Goal: Book appointment/travel/reservation

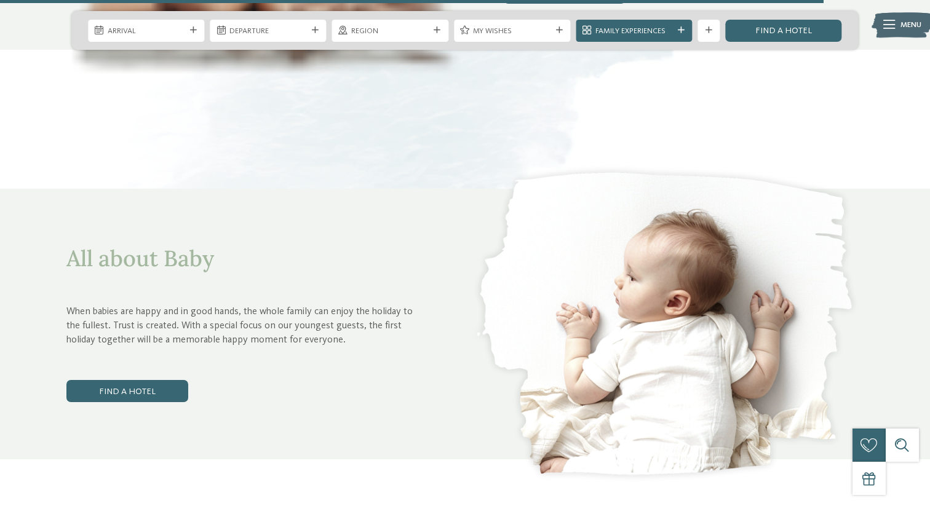
scroll to position [4255, 0]
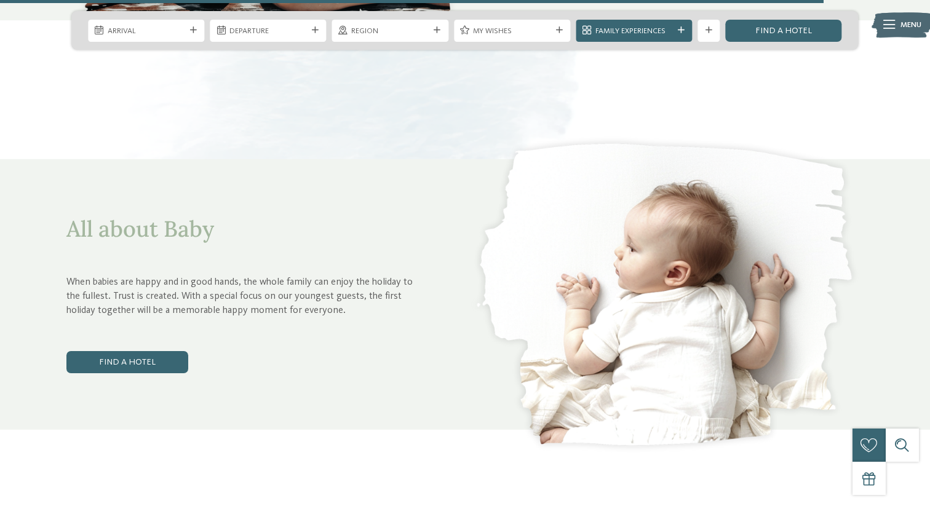
click at [148, 301] on p "When babies are happy and in good hands, the whole family can enjoy the holiday…" at bounding box center [246, 296] width 360 height 42
click at [138, 351] on link "Find a hotel" at bounding box center [127, 362] width 122 height 22
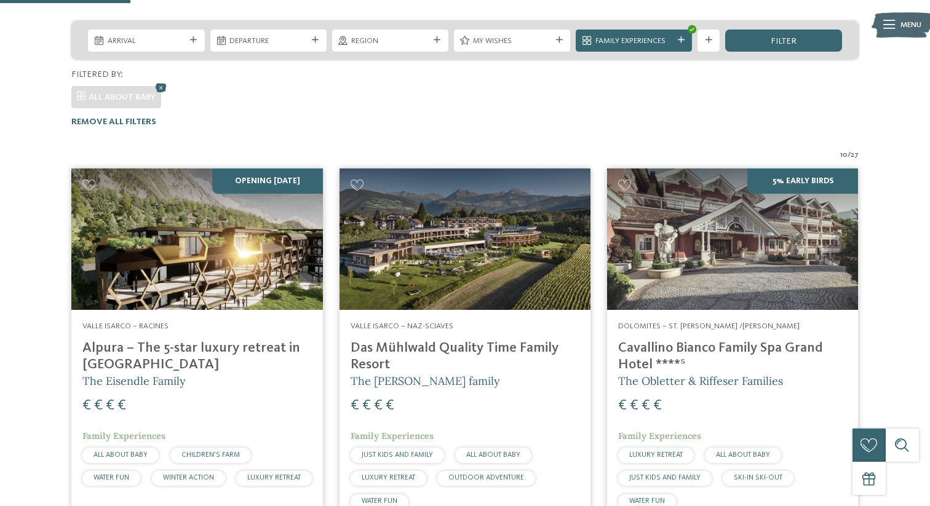
scroll to position [288, 0]
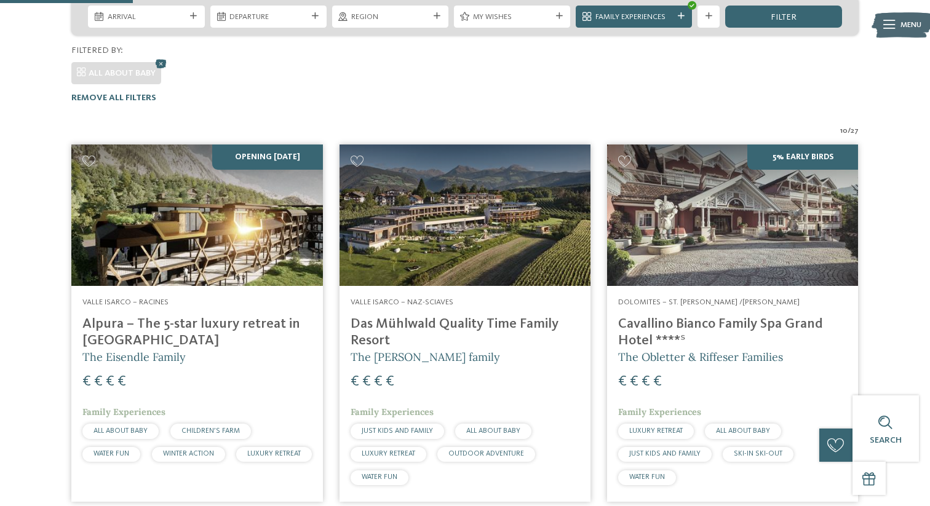
click at [240, 221] on img at bounding box center [196, 215] width 251 height 141
